Goal: Information Seeking & Learning: Find specific fact

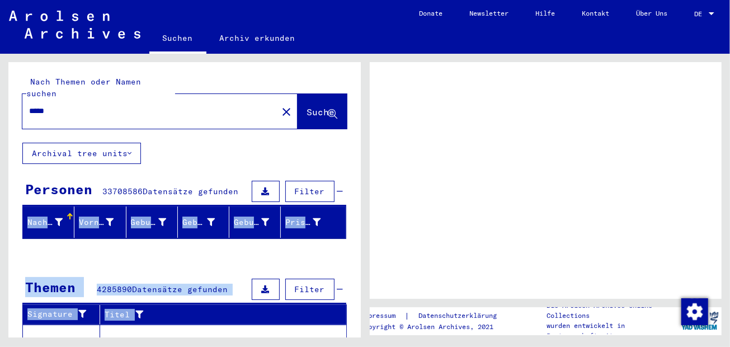
drag, startPoint x: 362, startPoint y: 178, endPoint x: 370, endPoint y: 214, distance: 36.1
click at [370, 54] on div "Nach Themen oder Namen suchen ***** close Suche Archival tree units Personen 33…" at bounding box center [365, 54] width 730 height 0
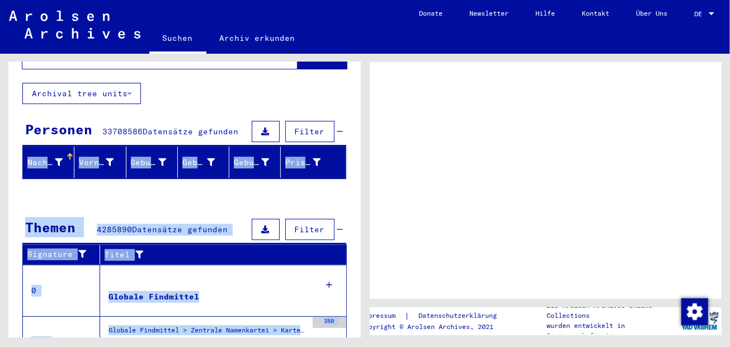
scroll to position [78, 0]
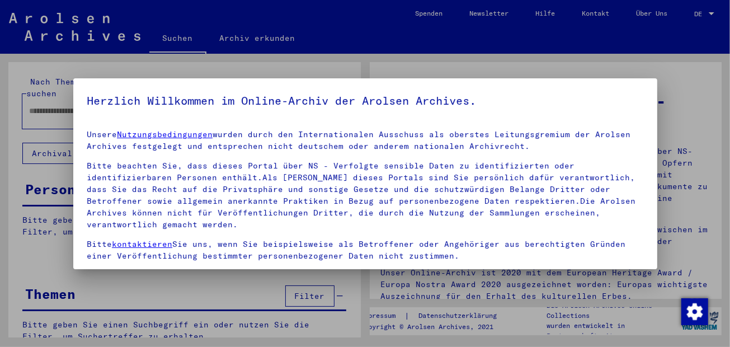
type input "*****"
drag, startPoint x: 370, startPoint y: 214, endPoint x: 358, endPoint y: 255, distance: 43.7
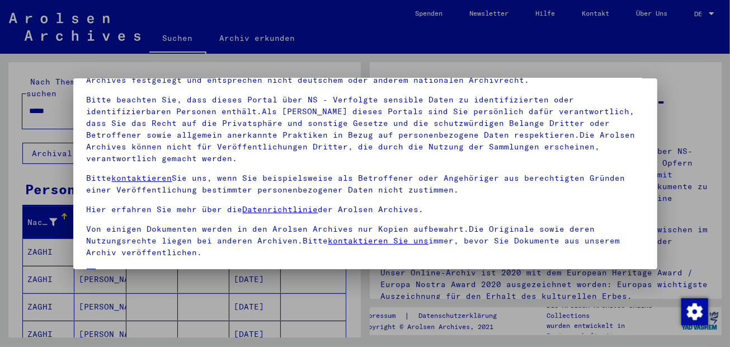
scroll to position [91, 0]
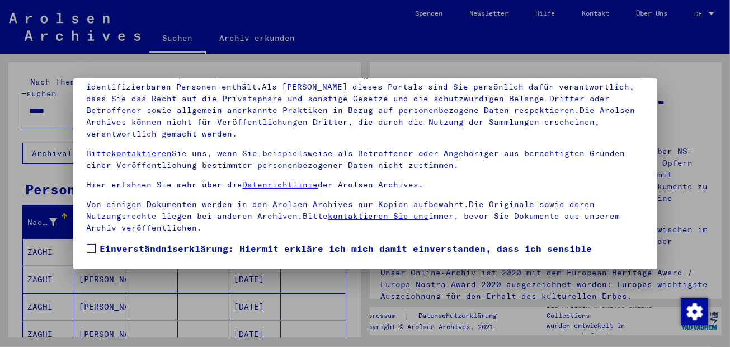
click at [92, 250] on span at bounding box center [91, 248] width 9 height 9
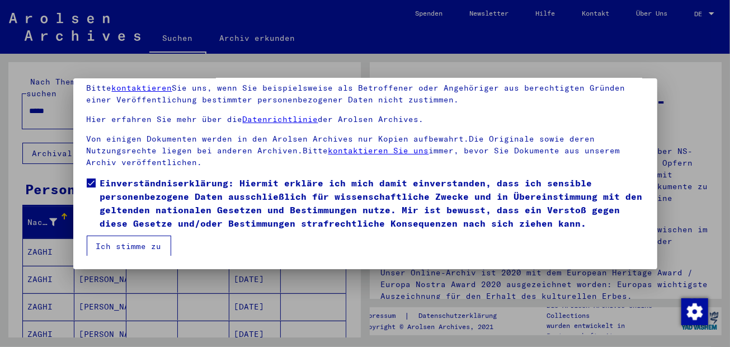
click at [130, 245] on button "Ich stimme zu" at bounding box center [129, 245] width 84 height 21
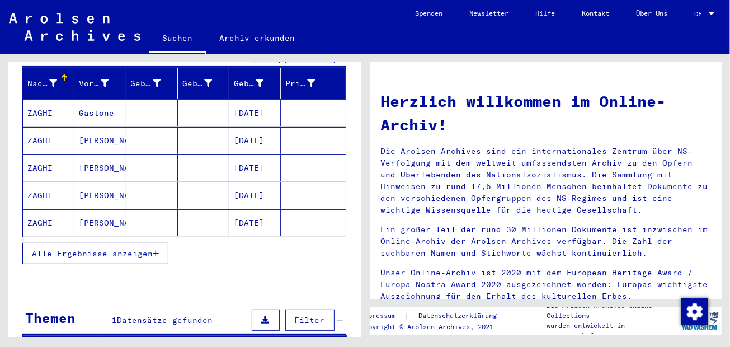
scroll to position [150, 0]
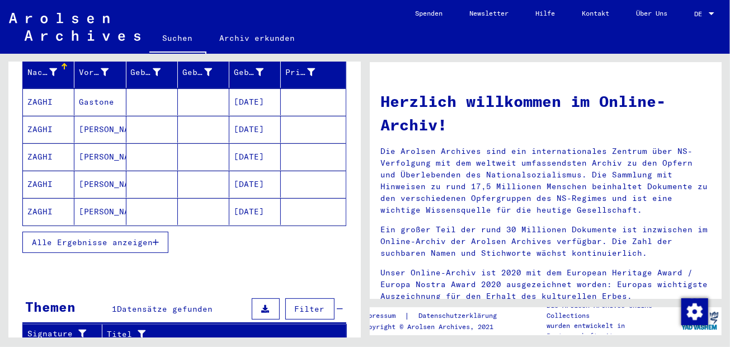
click at [155, 238] on icon "button" at bounding box center [156, 242] width 6 height 8
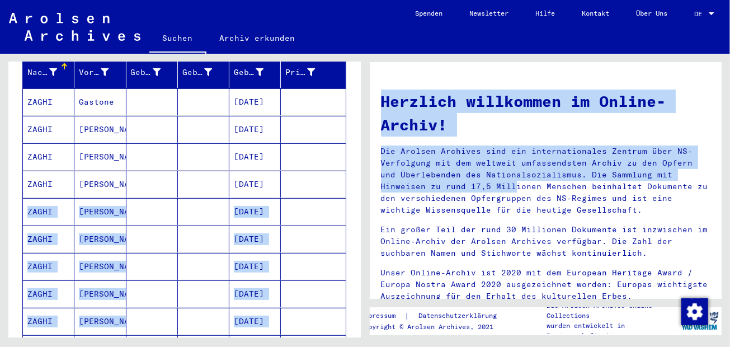
drag, startPoint x: 362, startPoint y: 158, endPoint x: 368, endPoint y: 182, distance: 24.4
click at [368, 54] on div "Nach Themen oder Namen suchen ***** close Suche Archival tree units Personen 34…" at bounding box center [365, 54] width 730 height 0
drag, startPoint x: 368, startPoint y: 182, endPoint x: 339, endPoint y: 210, distance: 40.3
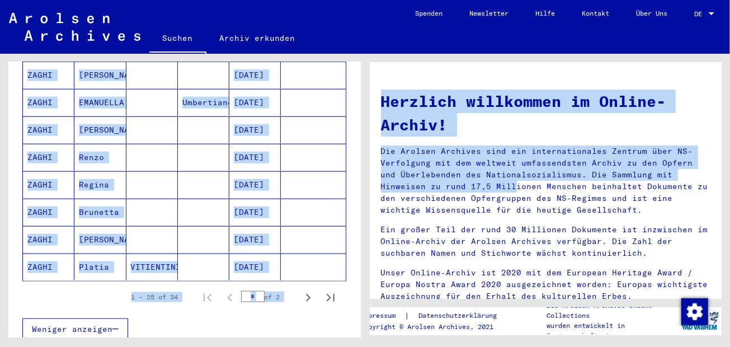
scroll to position [650, 0]
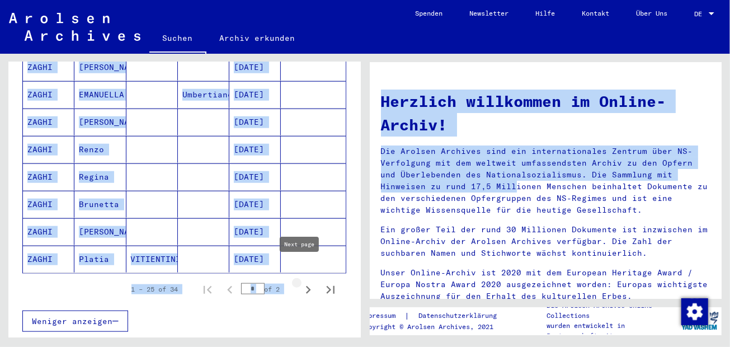
click at [306, 286] on icon "Next page" at bounding box center [308, 290] width 5 height 8
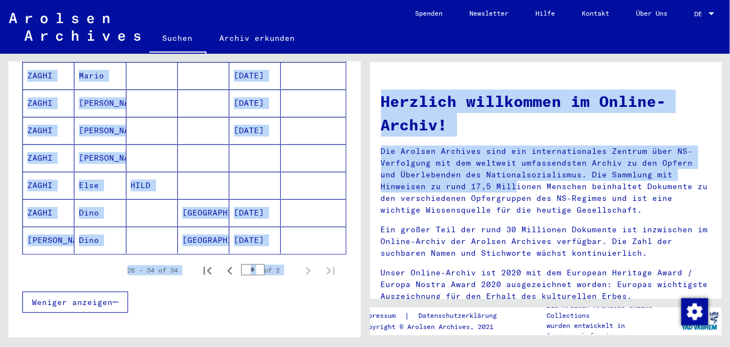
scroll to position [234, 0]
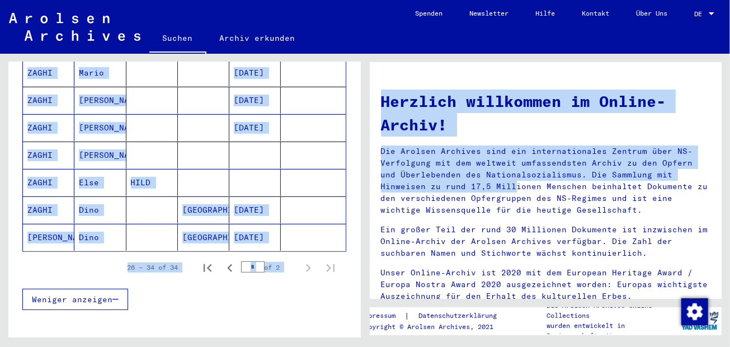
click at [279, 283] on div "Weniger anzeigen" at bounding box center [184, 299] width 324 height 32
click at [222, 260] on icon "Previous page" at bounding box center [230, 268] width 16 height 16
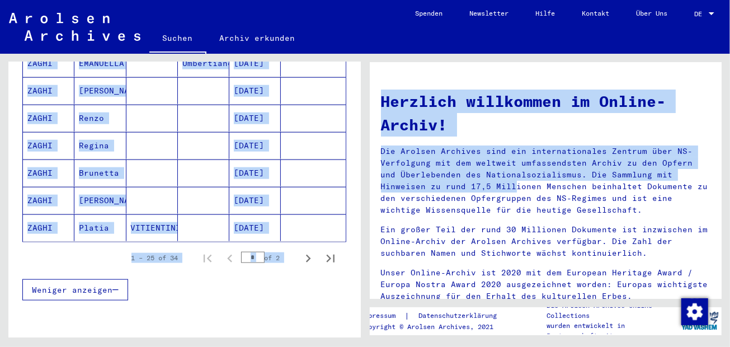
scroll to position [697, 0]
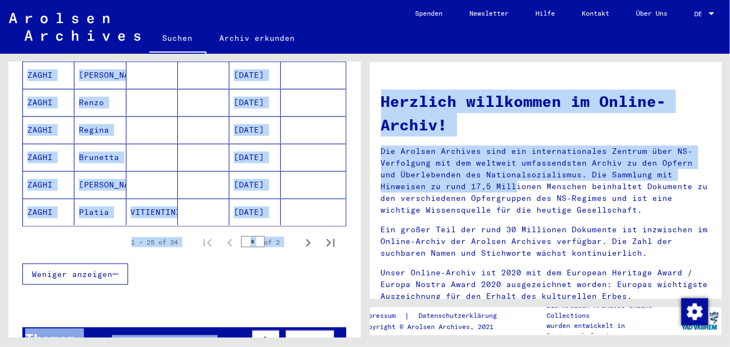
click at [297, 259] on div "Weniger anzeigen" at bounding box center [184, 274] width 324 height 32
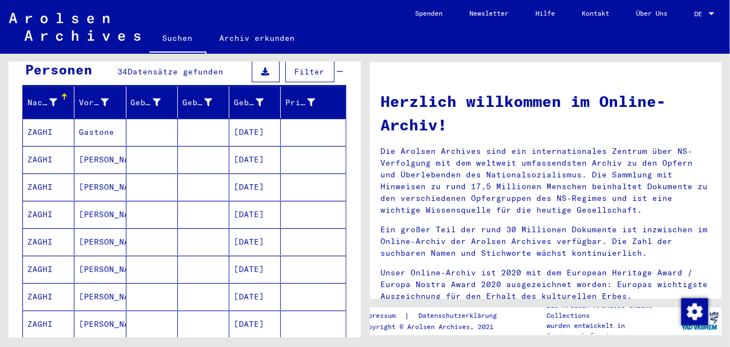
scroll to position [118, 0]
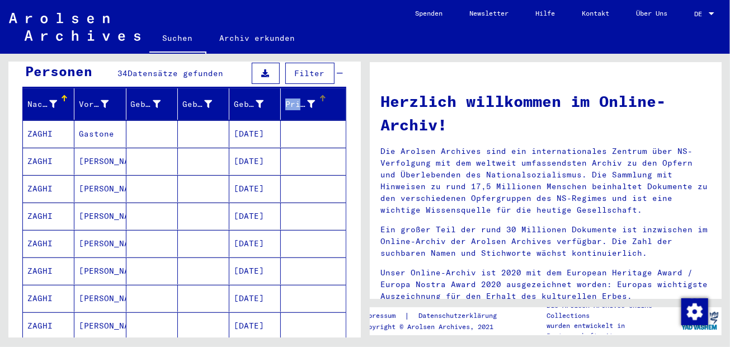
drag, startPoint x: 273, startPoint y: 84, endPoint x: 293, endPoint y: 82, distance: 20.9
click at [293, 89] on mat-header-row "Nachname Vorname Geburtsname Geburt‏ Geburtsdatum Prisoner #" at bounding box center [184, 104] width 323 height 31
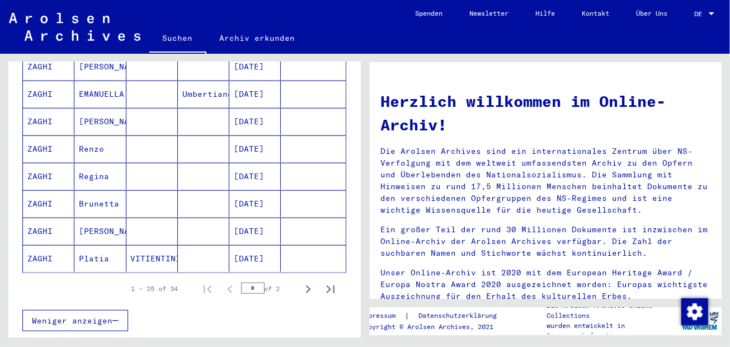
scroll to position [657, 0]
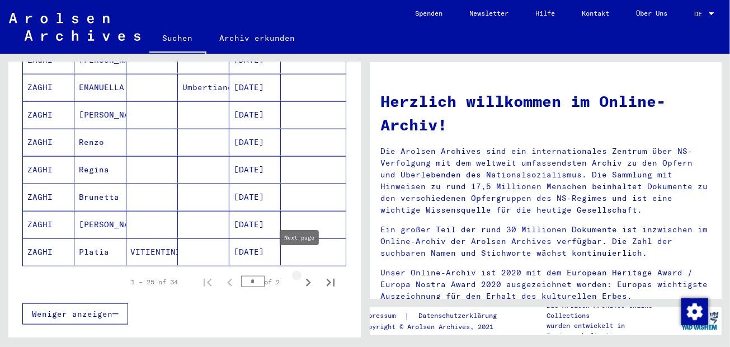
click at [301, 274] on icon "Next page" at bounding box center [308, 282] width 16 height 16
type input "*"
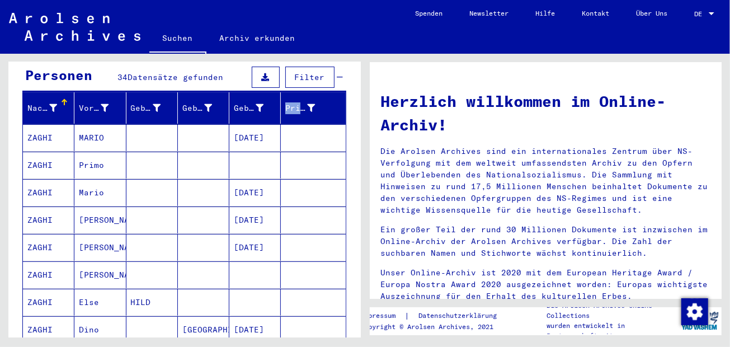
scroll to position [108, 0]
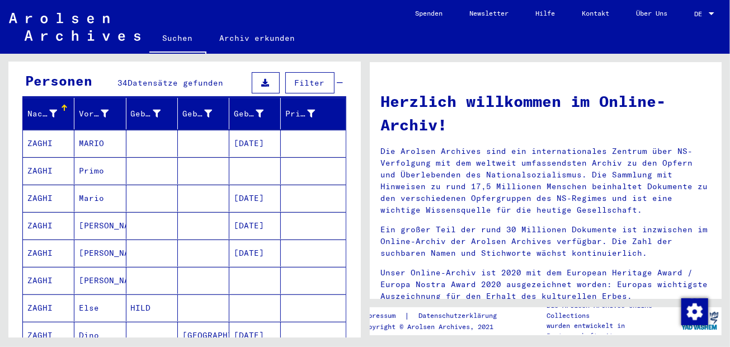
click at [253, 184] on mat-cell "[DATE]" at bounding box center [254, 197] width 51 height 27
